Goal: Task Accomplishment & Management: Manage account settings

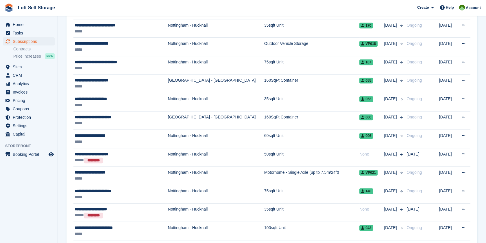
scroll to position [643, 0]
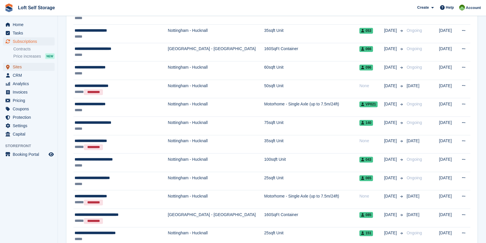
click at [16, 69] on span "Sites" at bounding box center [30, 67] width 35 height 8
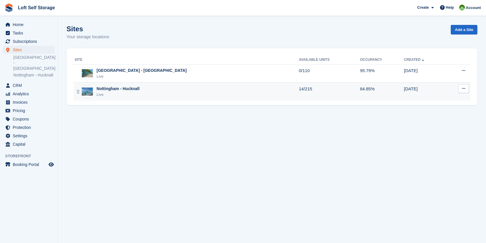
click at [126, 88] on div "Nottingham - Hucknall" at bounding box center [118, 89] width 43 height 6
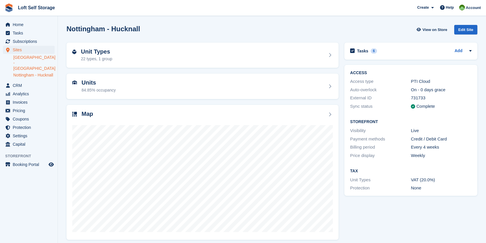
scroll to position [4, 0]
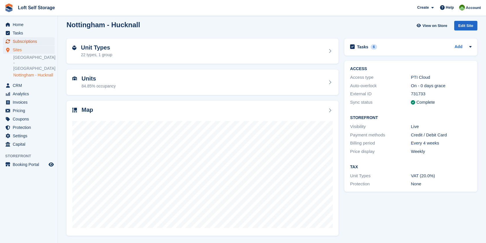
click at [24, 40] on span "Subscriptions" at bounding box center [30, 41] width 35 height 8
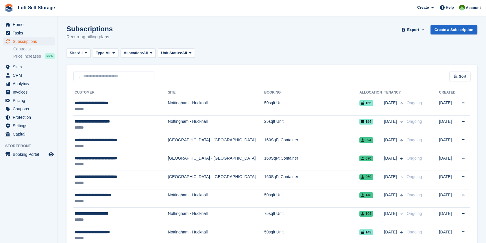
click at [308, 51] on div "Site: All All Nottingham - Bestwood Village Nottingham - Hucknall Type: All All…" at bounding box center [272, 53] width 411 height 10
click at [22, 41] on span "Subscriptions" at bounding box center [30, 41] width 35 height 8
click at [40, 43] on span "Subscriptions" at bounding box center [30, 41] width 35 height 8
click at [18, 21] on span "Home" at bounding box center [30, 25] width 35 height 8
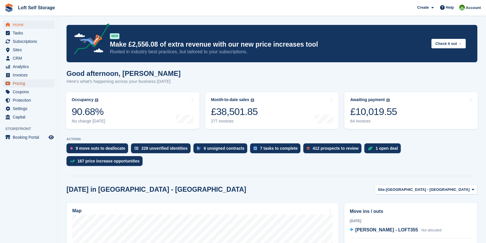
click at [25, 84] on span "Pricing" at bounding box center [30, 83] width 35 height 8
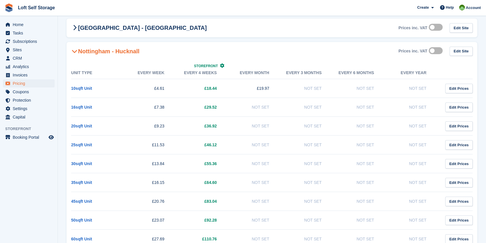
scroll to position [128, 0]
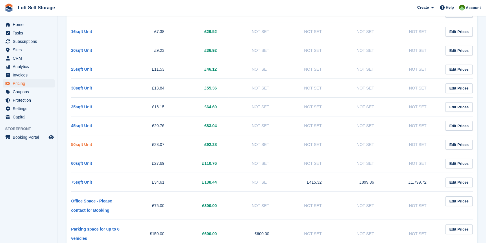
click at [82, 145] on link "50sqft Unit" at bounding box center [81, 144] width 21 height 5
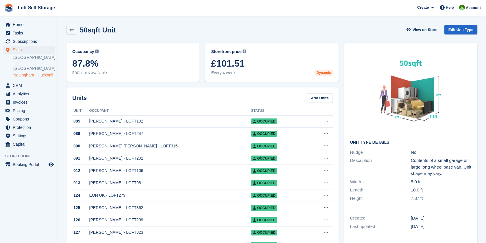
click at [72, 82] on div "Occupancy Current percentage of all currently allocated units of this unit type…" at bounding box center [133, 62] width 139 height 45
click at [177, 29] on div "50sqft Unit View on Store Edit Unit Type" at bounding box center [272, 30] width 411 height 10
click at [29, 27] on span "Home" at bounding box center [30, 25] width 35 height 8
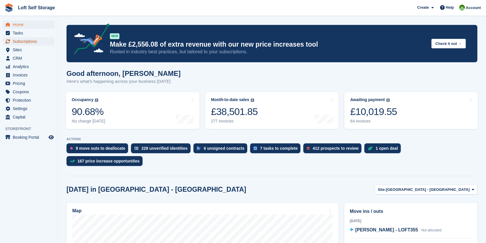
click at [30, 42] on span "Subscriptions" at bounding box center [30, 41] width 35 height 8
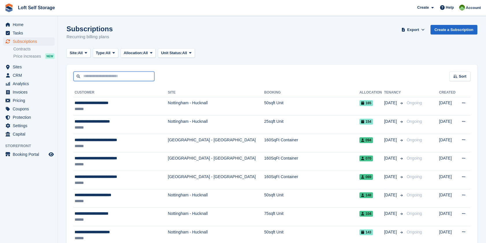
click at [108, 73] on input "text" at bounding box center [113, 76] width 81 height 10
type input "***"
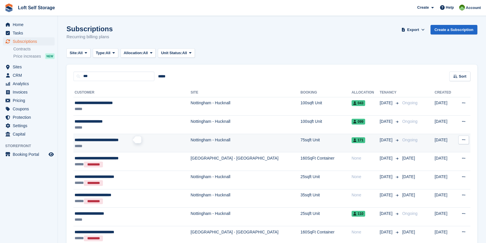
click at [112, 139] on span "**********" at bounding box center [97, 140] width 44 height 4
